Goal: Information Seeking & Learning: Compare options

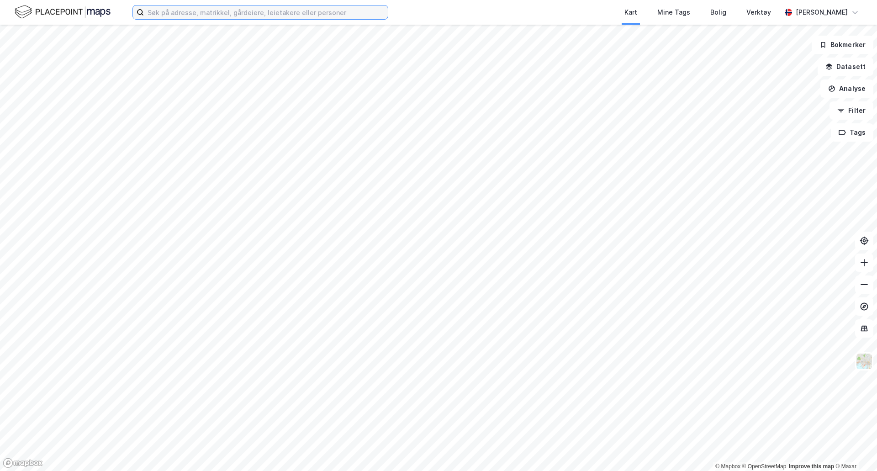
click at [193, 14] on input at bounding box center [266, 12] width 244 height 14
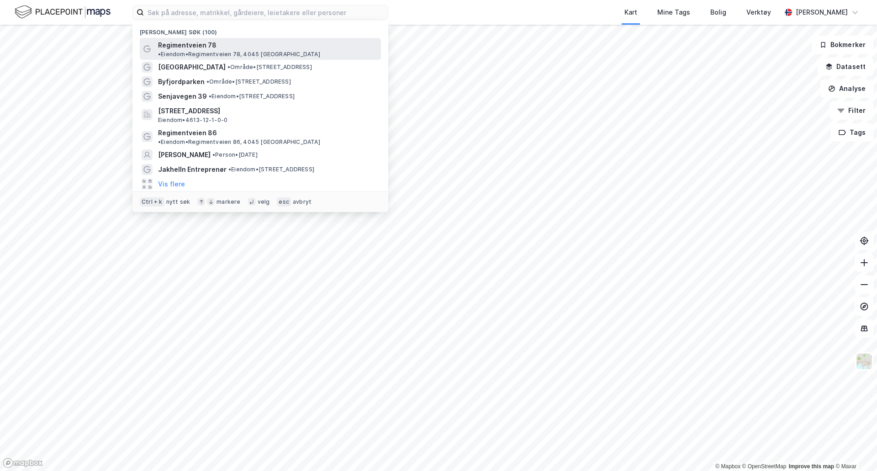
click at [223, 50] on div "Regimentveien 78 • Eiendom • Regimentveien 78, 4045 [GEOGRAPHIC_DATA]" at bounding box center [268, 49] width 221 height 18
